Goal: Information Seeking & Learning: Find contact information

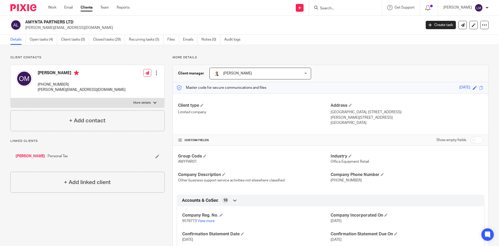
click at [320, 8] on input "Search" at bounding box center [343, 8] width 47 height 5
type input "s"
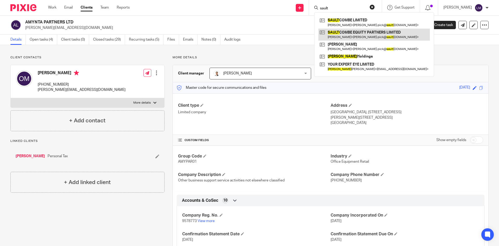
type input "sault"
click at [344, 34] on link at bounding box center [375, 35] width 112 height 12
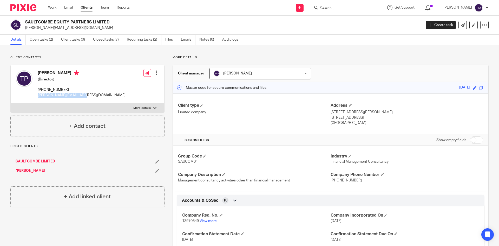
drag, startPoint x: 87, startPoint y: 95, endPoint x: 36, endPoint y: 95, distance: 50.5
click at [36, 95] on div "[PERSON_NAME] (Director) [PHONE_NUMBER] [PERSON_NAME][EMAIL_ADDRESS][DOMAIN_NAM…" at bounding box center [88, 84] width 154 height 38
copy p "[PERSON_NAME][EMAIL_ADDRESS][DOMAIN_NAME]"
drag, startPoint x: 112, startPoint y: 20, endPoint x: 29, endPoint y: 20, distance: 82.4
click at [25, 19] on div "SAULTCOMBE EQUITY PARTNERS LIMITED [PERSON_NAME][EMAIL_ADDRESS][DOMAIN_NAME] Cr…" at bounding box center [249, 25] width 499 height 19
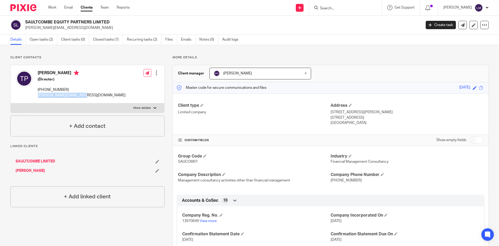
copy h2 "SAULTCOMBE EQUITY PARTNERS LIMITED"
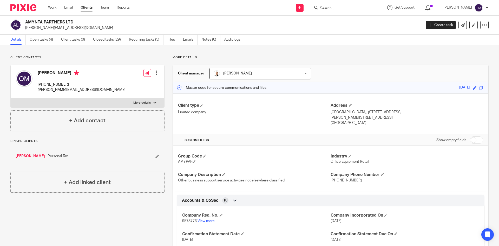
click at [327, 7] on input "Search" at bounding box center [343, 8] width 47 height 5
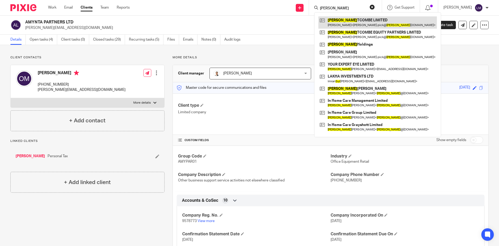
type input "saul"
click at [342, 24] on link at bounding box center [378, 22] width 119 height 12
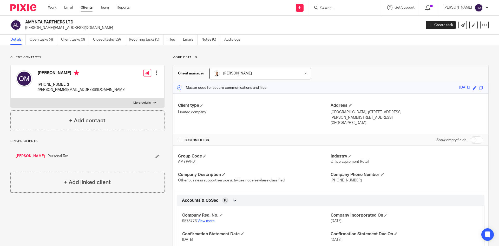
click at [322, 7] on input "Search" at bounding box center [343, 8] width 47 height 5
click at [313, 9] on div at bounding box center [345, 7] width 73 height 15
click at [318, 9] on div at bounding box center [344, 7] width 61 height 7
click at [320, 6] on input "Search" at bounding box center [343, 8] width 47 height 5
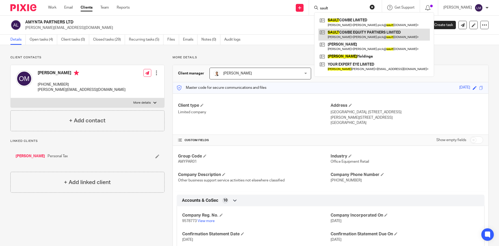
type input "sault"
click at [345, 35] on link at bounding box center [375, 35] width 112 height 12
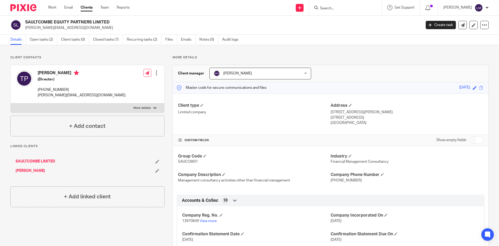
click at [342, 5] on form at bounding box center [347, 7] width 55 height 7
click at [358, 7] on input "Search" at bounding box center [343, 8] width 47 height 5
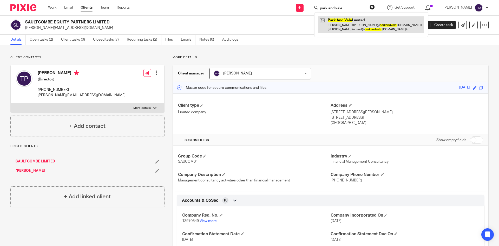
type input "park and vale"
click at [348, 22] on link at bounding box center [372, 24] width 106 height 16
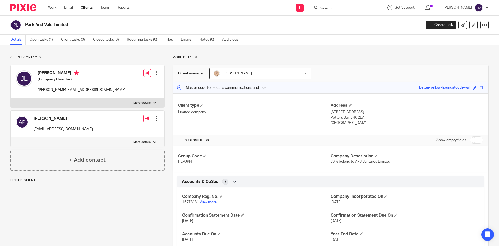
scroll to position [82, 0]
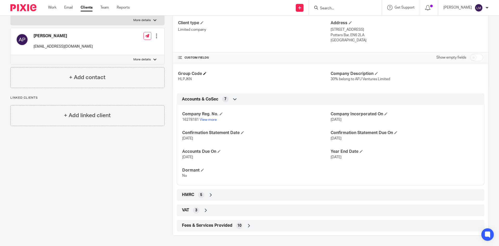
click at [206, 73] on h4 "Group Code" at bounding box center [254, 73] width 153 height 5
click at [204, 73] on span at bounding box center [204, 73] width 3 height 3
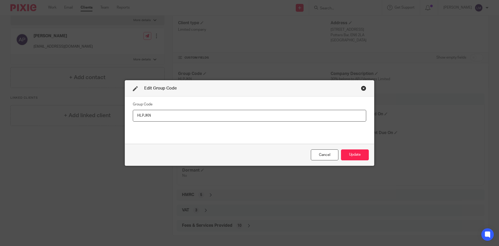
drag, startPoint x: 154, startPoint y: 113, endPoint x: 101, endPoint y: 114, distance: 53.1
click at [101, 114] on div "Edit Group Code Group Code HLPJKN Cancel Update" at bounding box center [249, 123] width 499 height 246
click at [356, 156] on button "Update" at bounding box center [355, 154] width 28 height 11
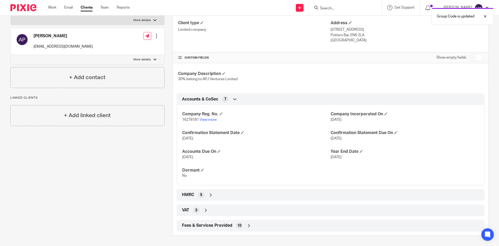
click at [234, 101] on icon at bounding box center [235, 98] width 5 height 5
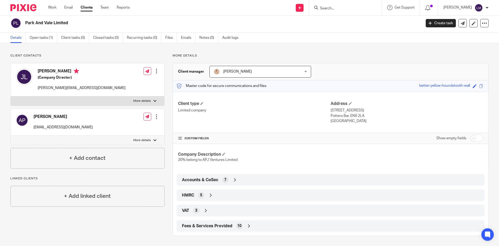
scroll to position [2, 0]
click at [233, 179] on icon at bounding box center [235, 179] width 5 height 5
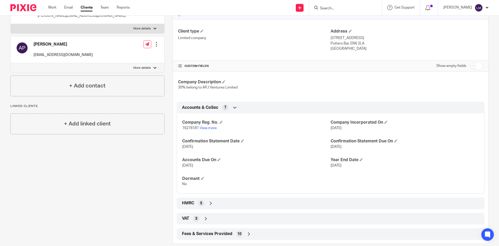
scroll to position [80, 0]
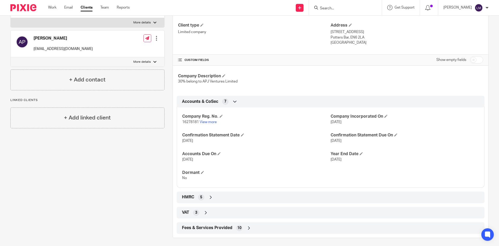
click at [477, 59] on input "checkbox" at bounding box center [476, 59] width 13 height 7
checkbox input "true"
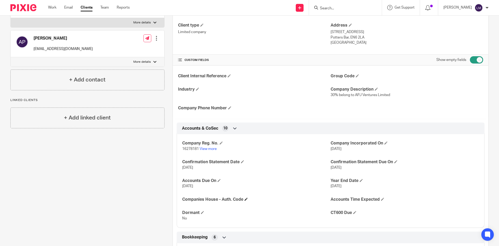
click at [243, 199] on h4 "Companies House - Auth. Code" at bounding box center [256, 199] width 149 height 5
click at [245, 198] on span at bounding box center [246, 198] width 3 height 3
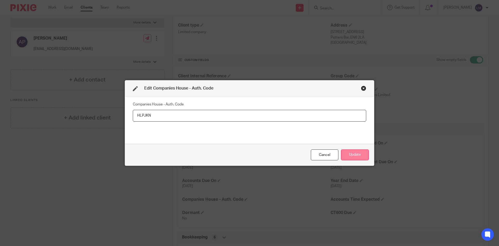
type input "HLPJKN"
click at [360, 156] on button "Update" at bounding box center [355, 154] width 28 height 11
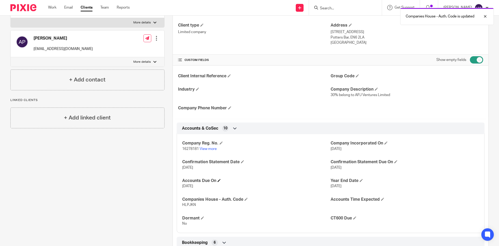
click at [282, 183] on h4 "Accounts Due On" at bounding box center [256, 180] width 149 height 5
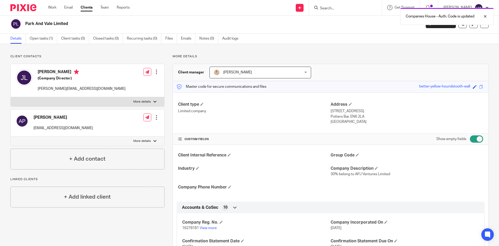
scroll to position [0, 0]
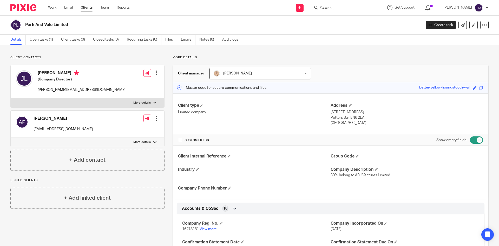
click at [318, 2] on div at bounding box center [345, 7] width 73 height 15
click at [321, 6] on form at bounding box center [347, 7] width 55 height 7
click at [322, 8] on input "Search" at bounding box center [343, 8] width 47 height 5
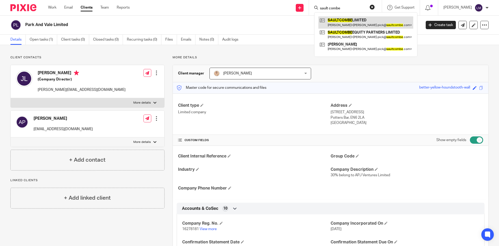
type input "sault combe"
click at [361, 24] on link at bounding box center [366, 22] width 95 height 12
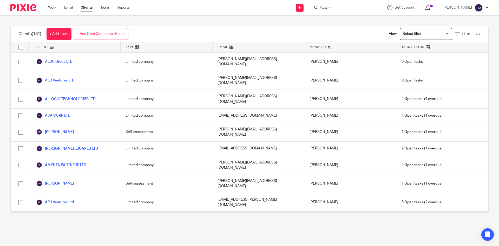
click at [322, 4] on div at bounding box center [345, 7] width 73 height 15
click at [321, 7] on input "Search" at bounding box center [343, 8] width 47 height 5
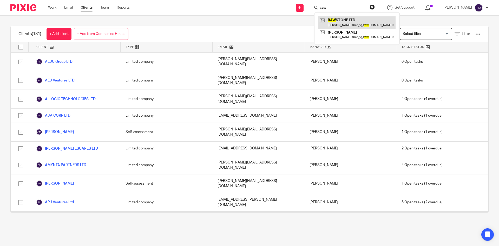
type input "raw"
click at [357, 22] on link at bounding box center [357, 22] width 77 height 12
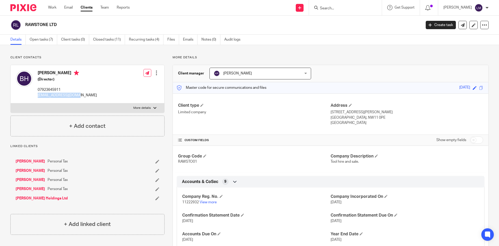
drag, startPoint x: 80, startPoint y: 95, endPoint x: 38, endPoint y: 97, distance: 42.5
click at [38, 97] on div "[PERSON_NAME] (Director) 07923645911 [EMAIL_ADDRESS][DOMAIN_NAME] Edit contact …" at bounding box center [88, 84] width 154 height 38
copy p "[EMAIL_ADDRESS][DOMAIN_NAME]"
